Goal: Task Accomplishment & Management: Manage account settings

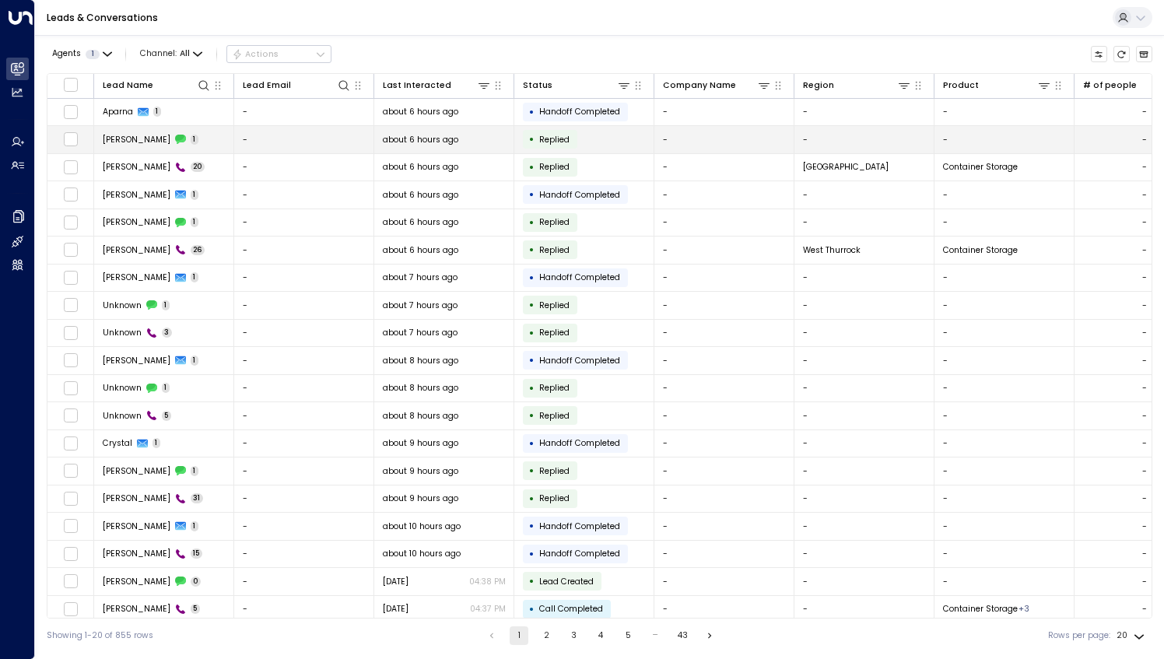
click at [135, 142] on span "[PERSON_NAME]" at bounding box center [137, 140] width 68 height 12
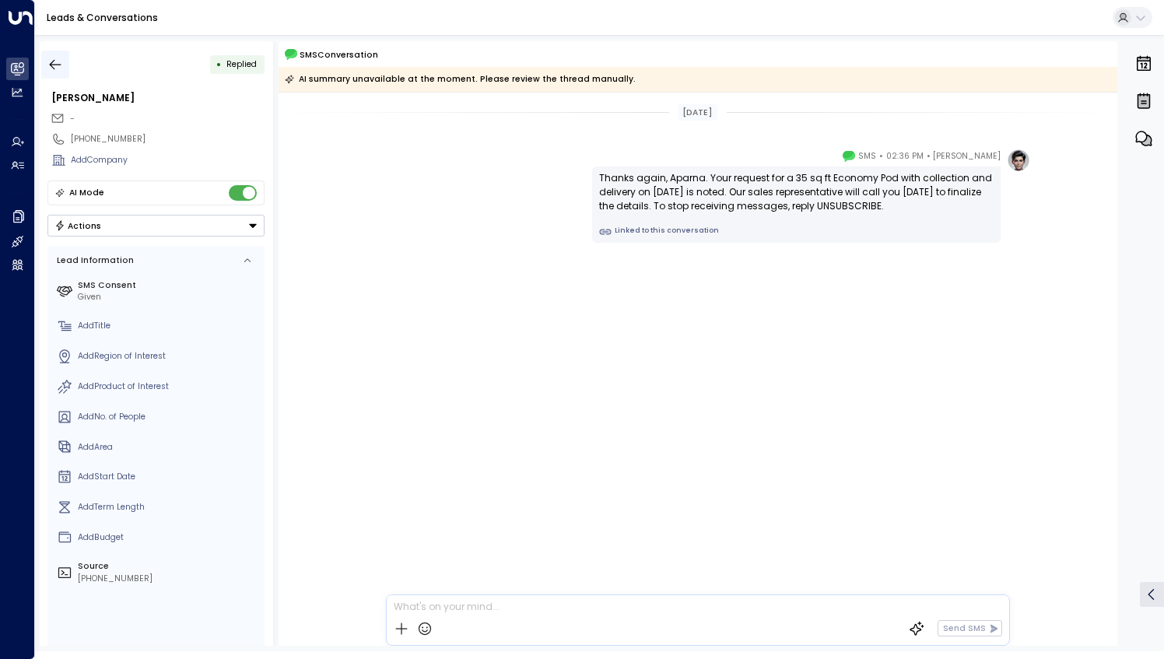
click at [48, 66] on icon "button" at bounding box center [55, 65] width 16 height 16
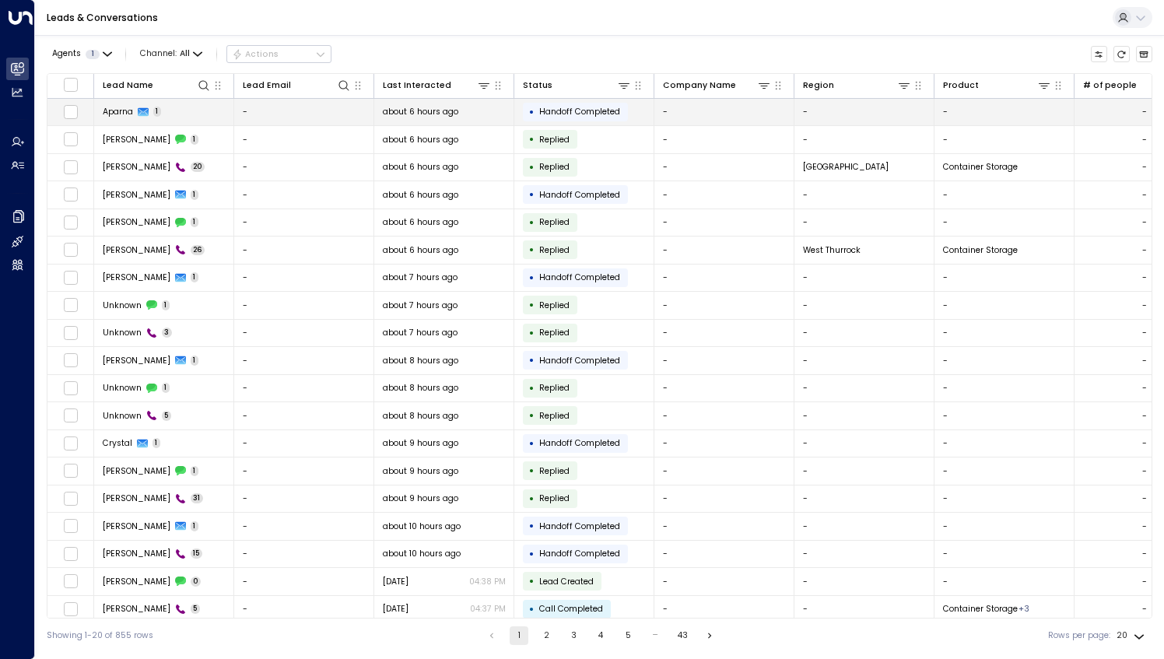
click at [176, 117] on td "Aparna 1" at bounding box center [164, 112] width 140 height 27
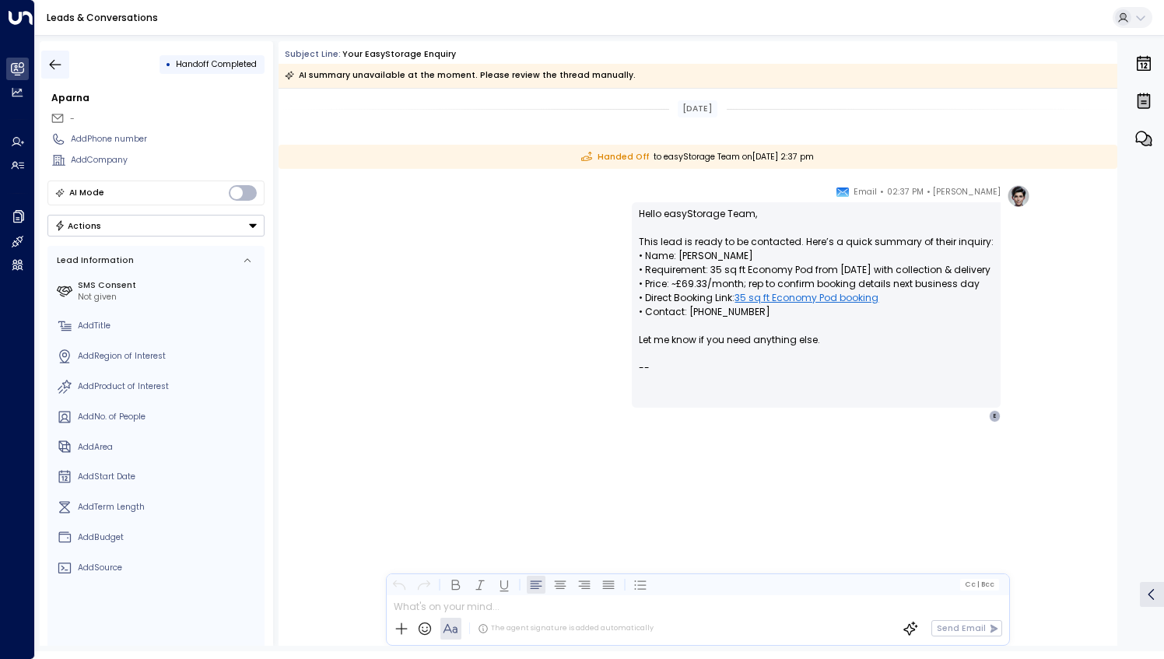
click at [60, 51] on button "button" at bounding box center [55, 65] width 28 height 28
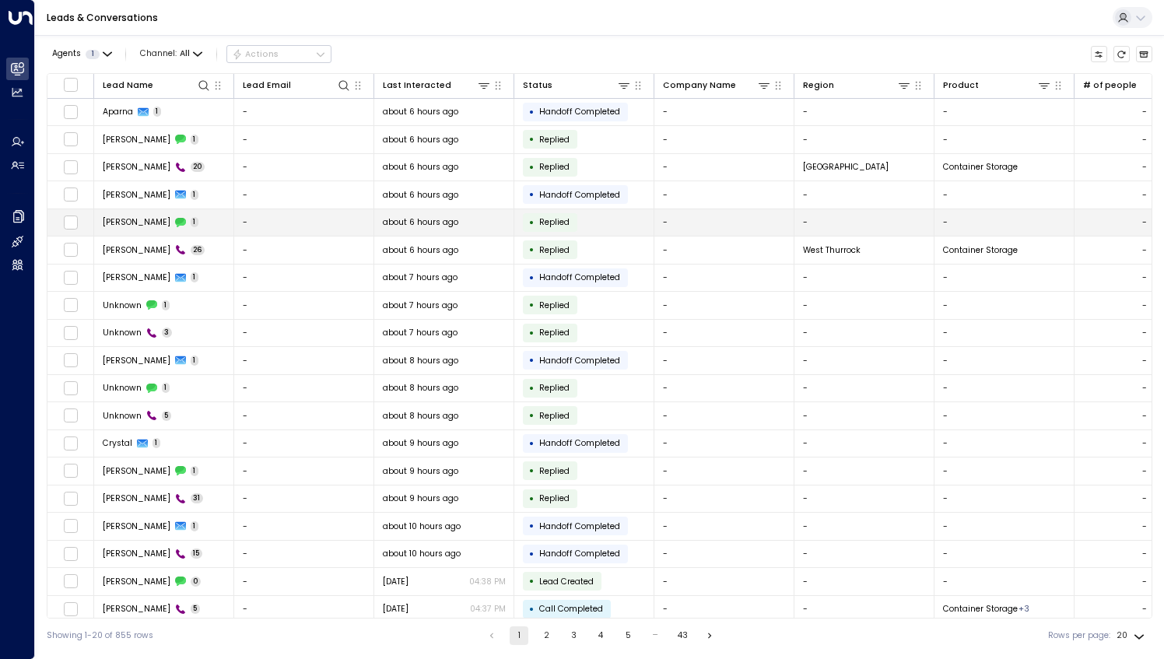
click at [189, 215] on td "[PERSON_NAME] 1" at bounding box center [164, 222] width 140 height 27
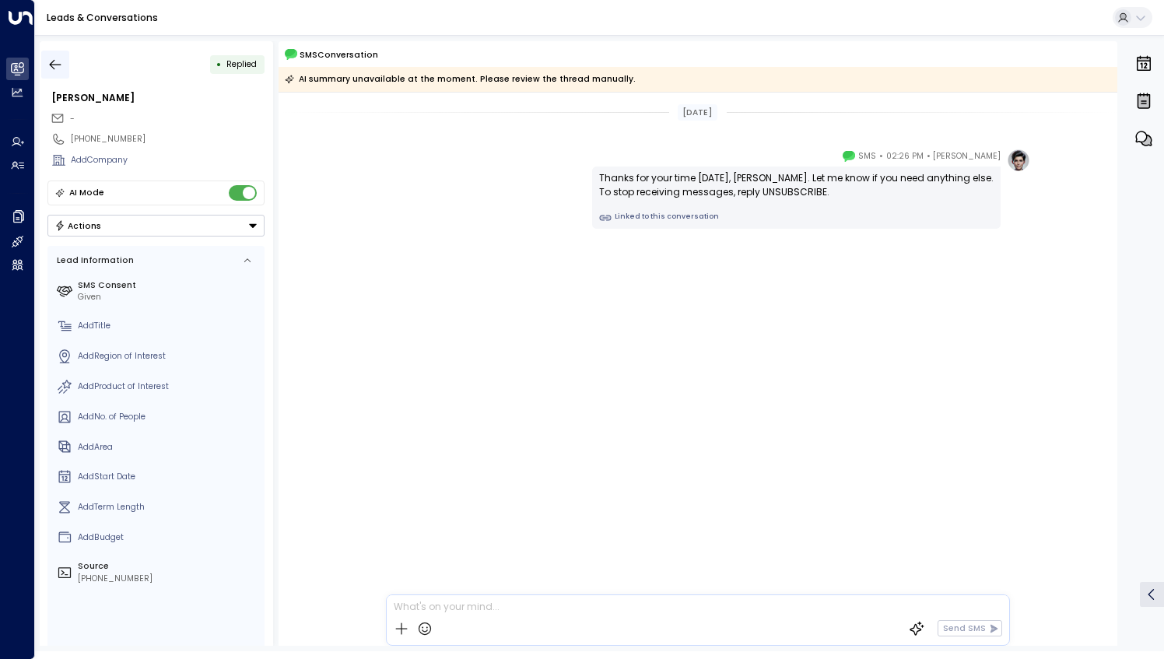
click at [59, 64] on icon "button" at bounding box center [56, 64] width 12 height 10
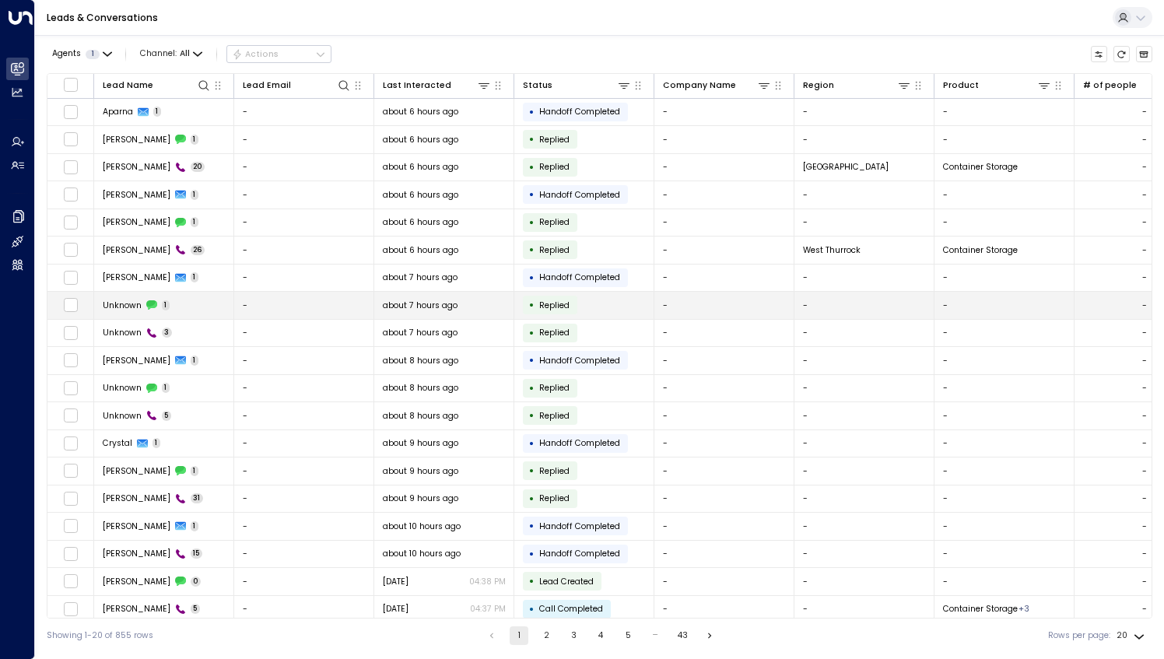
click at [188, 307] on td "Unknown 1" at bounding box center [164, 305] width 140 height 27
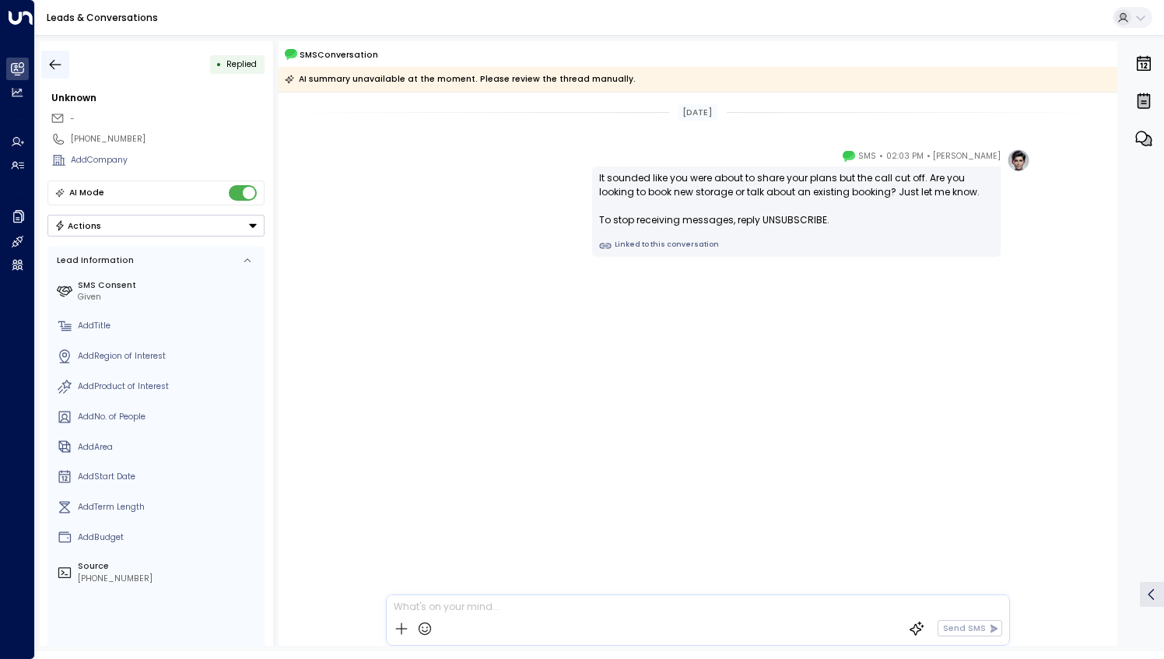
click at [57, 61] on icon "button" at bounding box center [55, 65] width 16 height 16
